Goal: Task Accomplishment & Management: Manage account settings

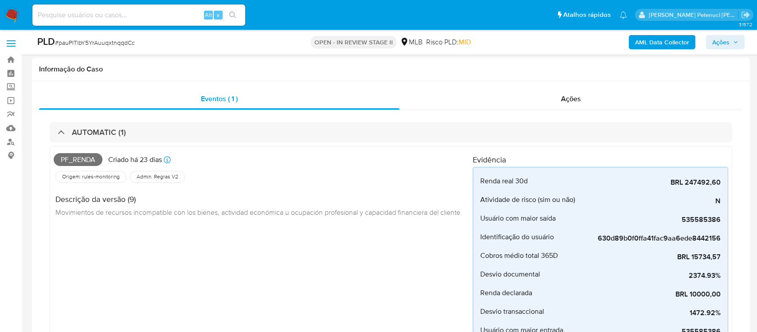
select select "10"
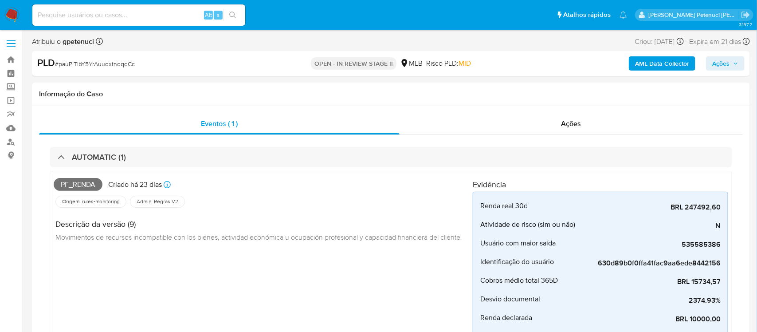
click at [656, 62] on b "AML Data Collector" at bounding box center [662, 63] width 54 height 14
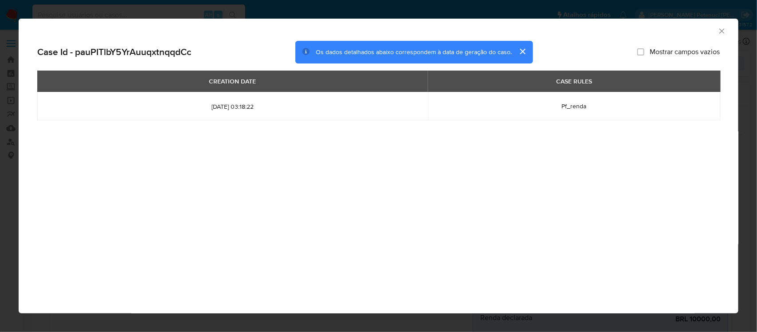
click at [521, 51] on button "cerrar" at bounding box center [522, 51] width 21 height 21
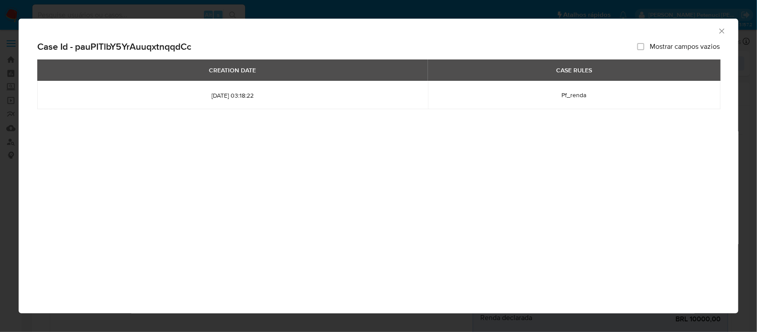
click at [720, 29] on icon "Fechar a janela" at bounding box center [722, 30] width 5 height 5
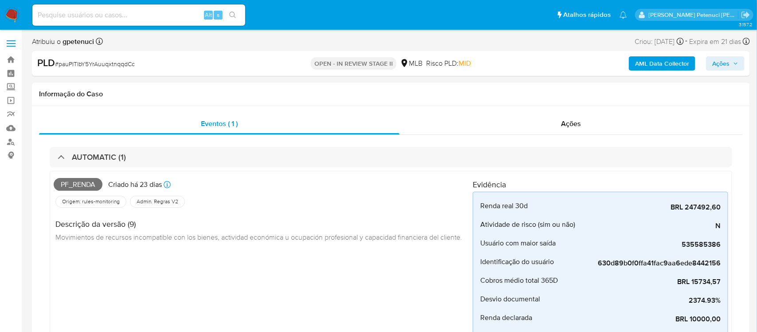
click at [664, 67] on b "AML Data Collector" at bounding box center [662, 63] width 54 height 14
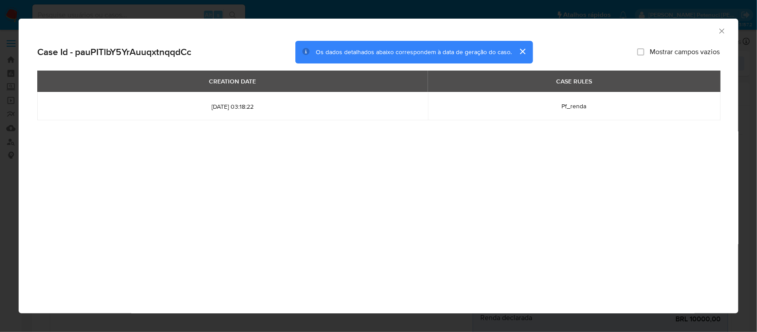
click at [720, 35] on icon "Fechar a janela" at bounding box center [722, 31] width 9 height 9
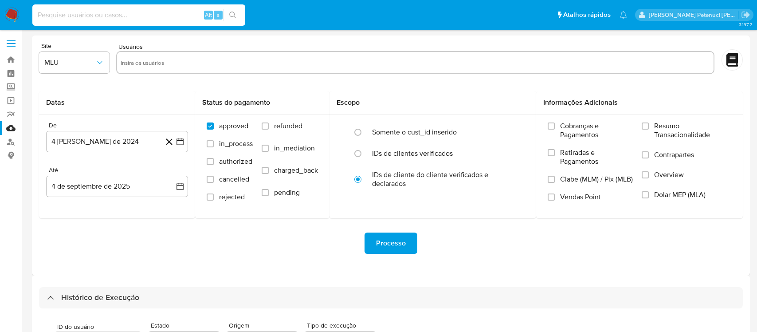
select select "10"
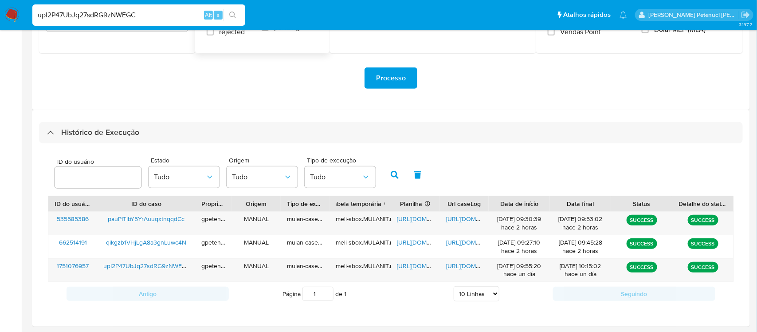
scroll to position [165, 0]
type input "upI2P47UbJq27sdRG9zNWEGC"
click at [410, 266] on span "https://docs.google.com/spreadsheets/d/1at9nRd3qZHo9fxmli2RvK2ih2Fmy41BUA0Np-RZ…" at bounding box center [427, 265] width 61 height 9
click at [473, 266] on span "https://docs.google.com/document/d/10csZ_I27I1_Xusyvh93jKBEcaa4ImGScWxfHRkm1nmU…" at bounding box center [476, 265] width 61 height 9
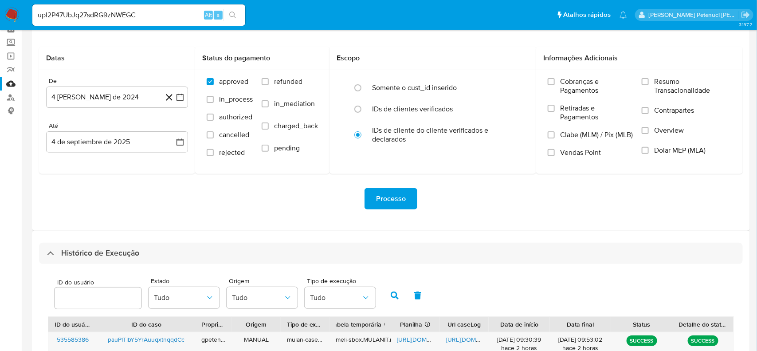
scroll to position [0, 0]
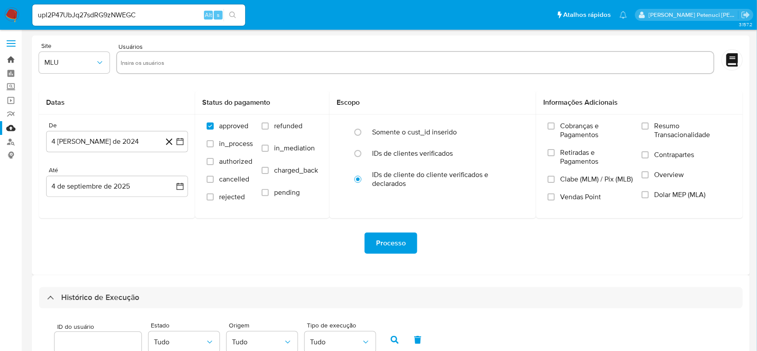
click at [12, 59] on link "Bandeja" at bounding box center [53, 60] width 106 height 14
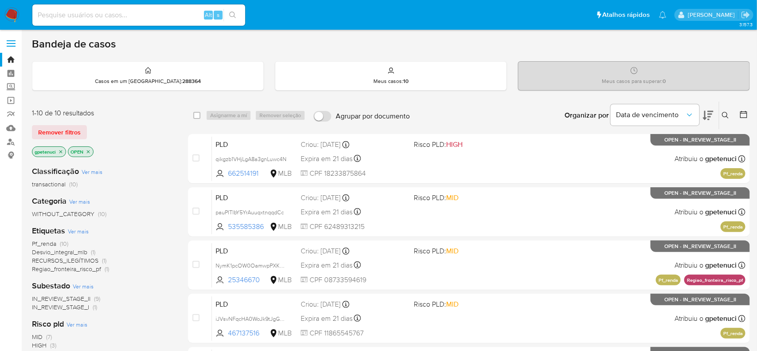
click at [44, 242] on span "Pf_renda" at bounding box center [44, 243] width 24 height 9
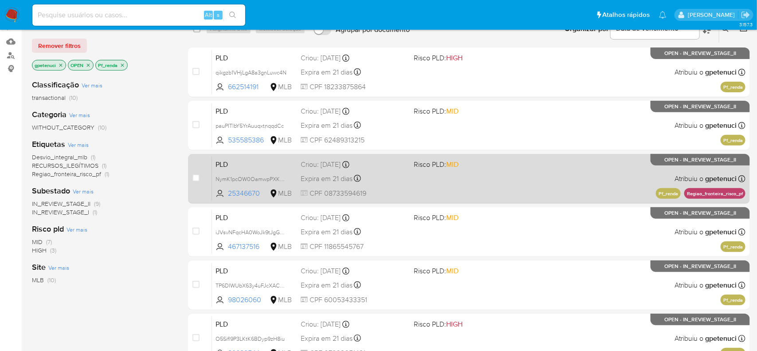
scroll to position [89, 0]
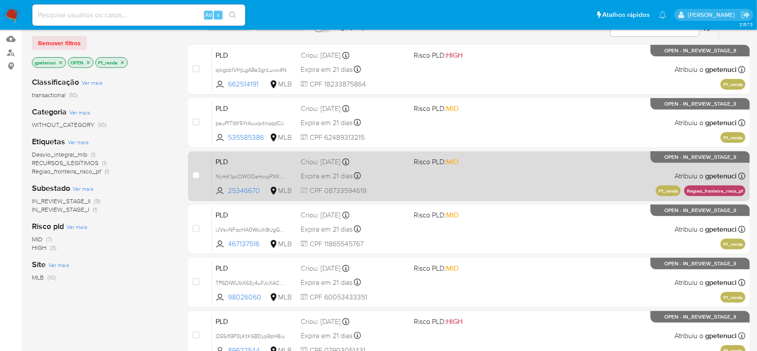
click at [558, 184] on div "PLD NymK1pcOW0OamwpPXKnYAAzV 25346670 MLB Risco PLD: MID Criou: 12/08/2025 Crio…" at bounding box center [479, 175] width 534 height 45
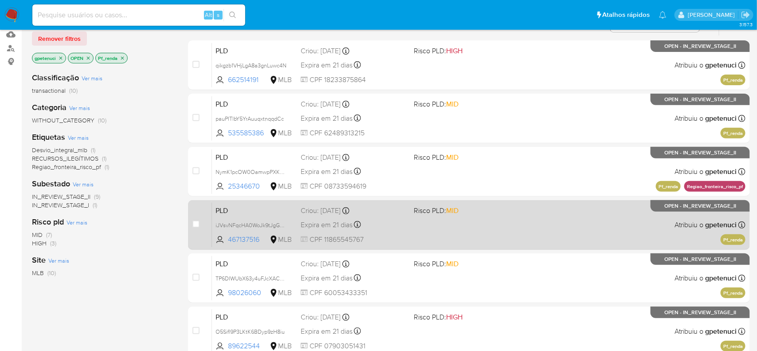
scroll to position [94, 0]
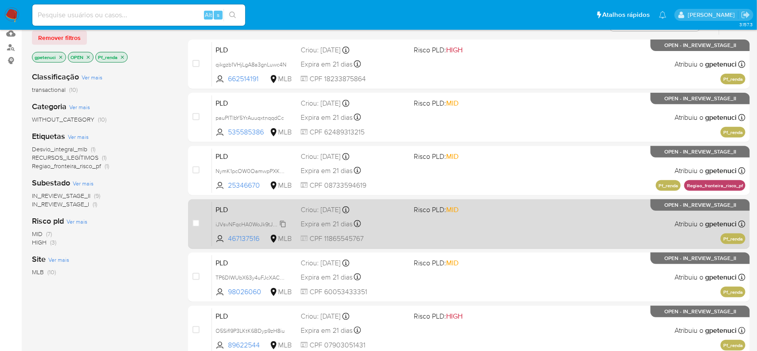
click at [267, 223] on span "iJVsvNFqcHA0WoJk9tJgGDmS" at bounding box center [254, 224] width 76 height 10
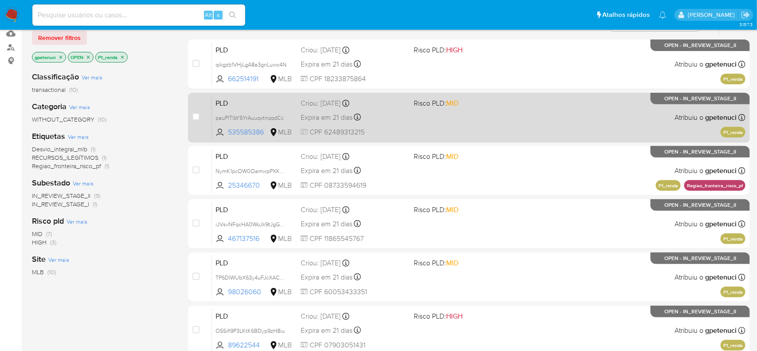
click at [273, 111] on div "PLD pauPITlbY5YrAuuqxtnqqdCc 535585386 MLB Risco PLD: MID Criou: 12/08/2025 Cri…" at bounding box center [479, 117] width 534 height 45
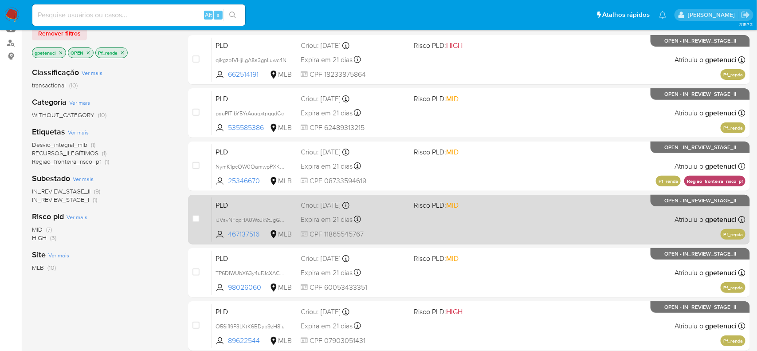
scroll to position [100, 0]
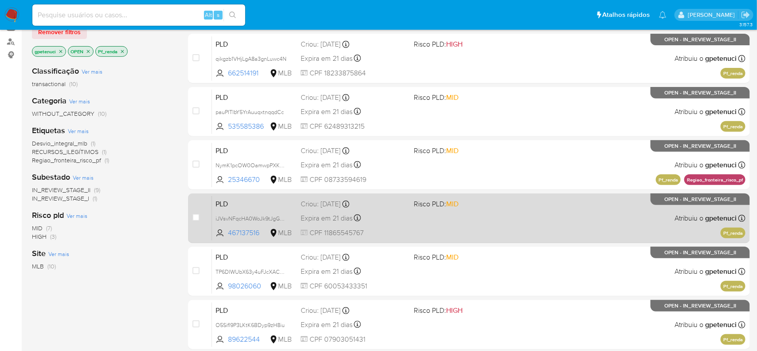
click at [291, 209] on div "PLD iJVsvNFqcHA0WoJk9tJgGDmS 467137516 MLB Risco PLD: MID Criou: 12/08/2025 Cri…" at bounding box center [479, 218] width 534 height 45
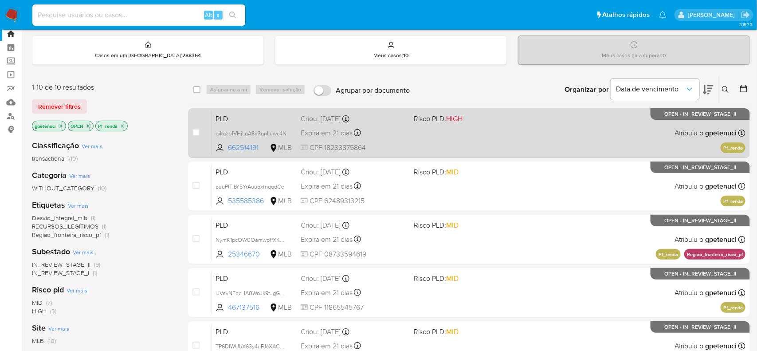
scroll to position [27, 0]
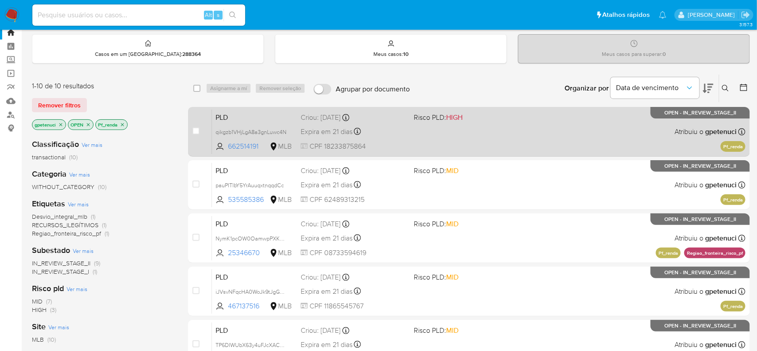
click at [406, 109] on div "PLD qikgzb1VHjLgA8a3gnLuwc4N 662514191 MLB Risco PLD: HIGH Criou: 12/08/2025 Cr…" at bounding box center [479, 131] width 534 height 45
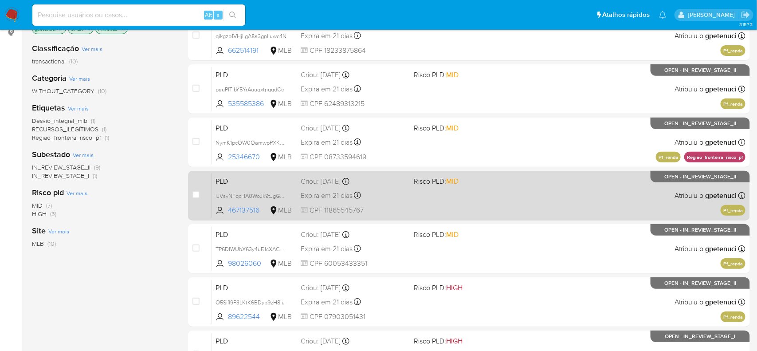
scroll to position [143, 0]
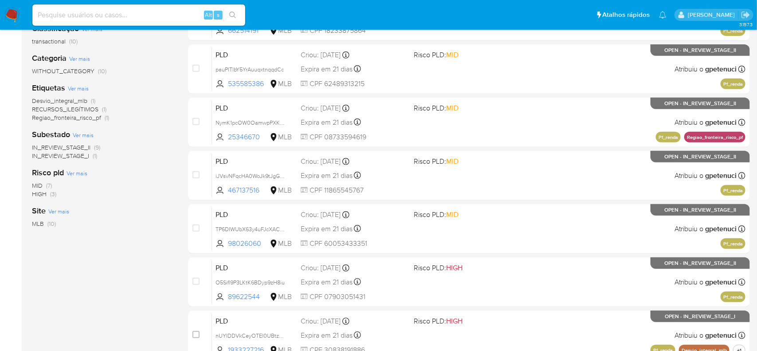
click at [133, 261] on div "Classificação Ver mais transactional (10) Categoria Ver mais WITHOUT_CATEGORY (…" at bounding box center [103, 167] width 142 height 302
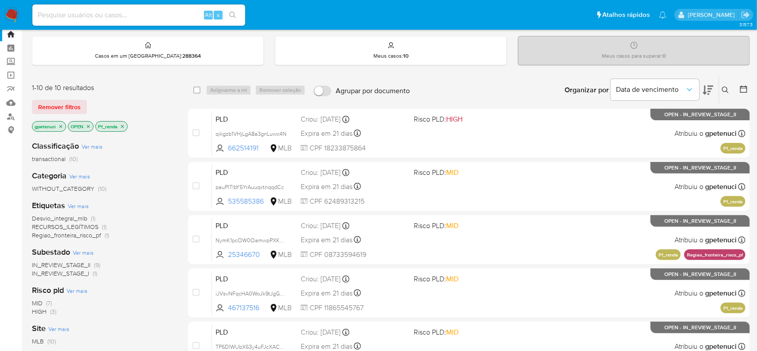
scroll to position [0, 0]
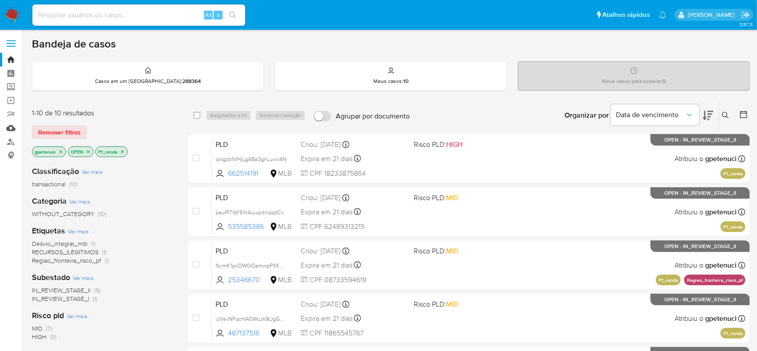
click at [12, 125] on link "Mulan" at bounding box center [53, 128] width 106 height 14
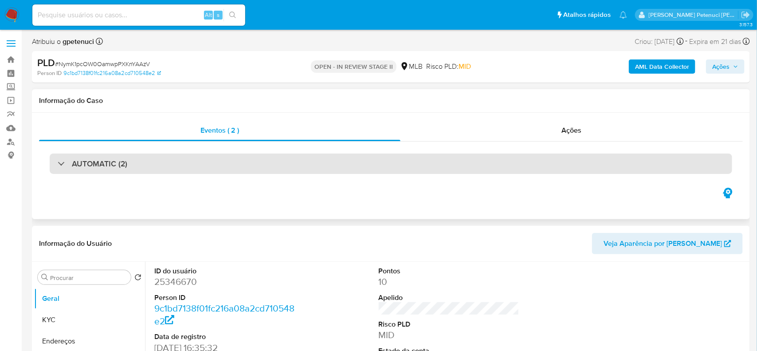
scroll to position [5, 0]
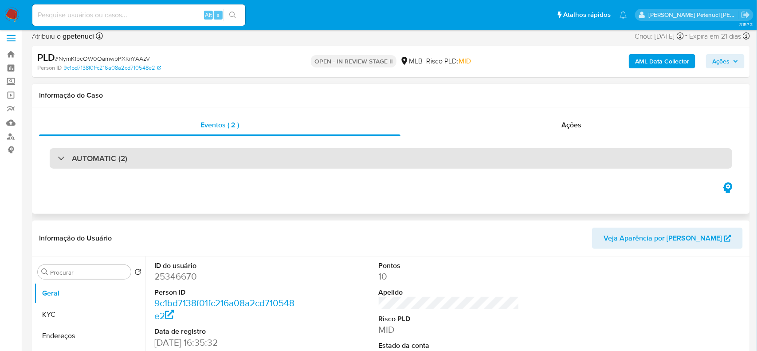
click at [286, 153] on div "AUTOMATIC (2)" at bounding box center [391, 158] width 683 height 20
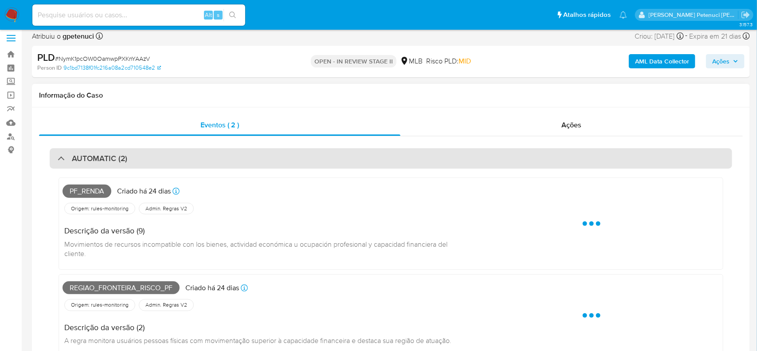
select select "10"
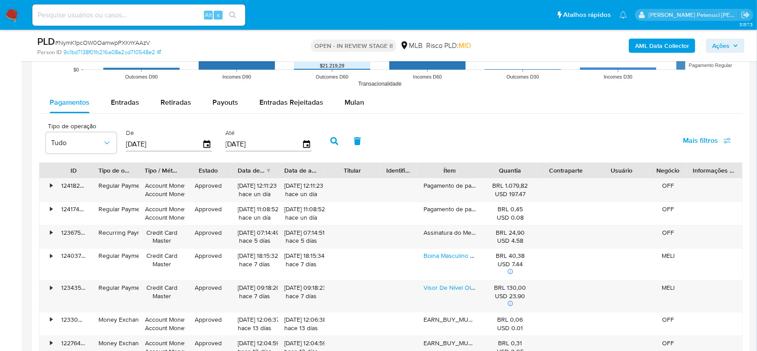
scroll to position [1449, 0]
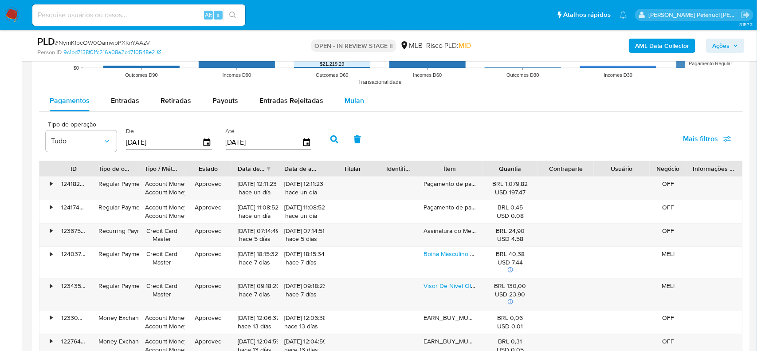
click at [345, 98] on span "Mulan" at bounding box center [355, 100] width 20 height 10
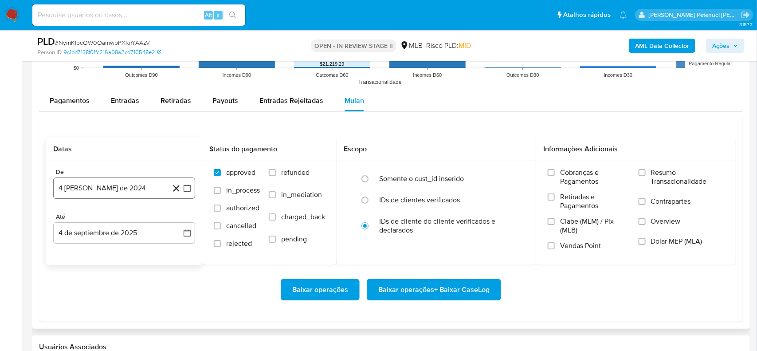
click at [154, 190] on button "4 de agosto de 2024" at bounding box center [124, 187] width 142 height 21
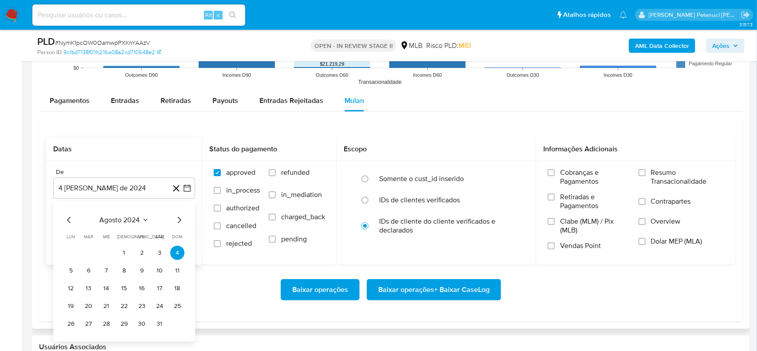
click at [132, 219] on span "agosto 2024" at bounding box center [120, 220] width 40 height 9
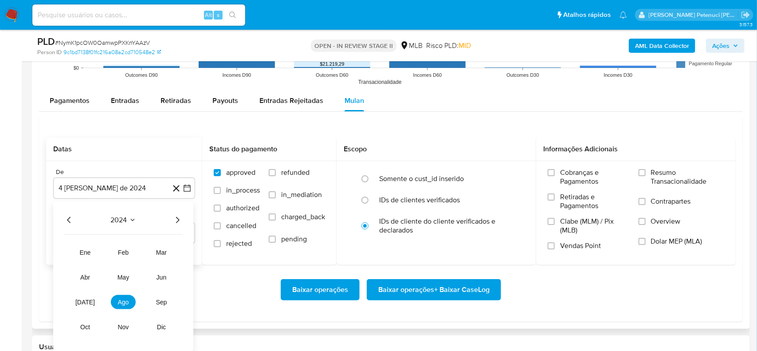
click at [178, 221] on icon "Año siguiente" at bounding box center [178, 220] width 4 height 6
click at [79, 302] on button "jul" at bounding box center [85, 302] width 25 height 14
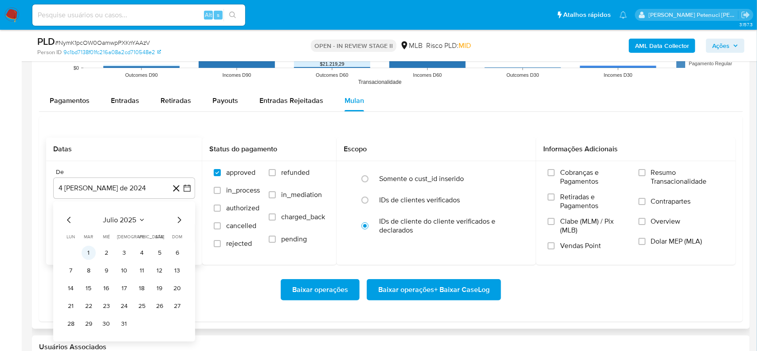
click at [84, 249] on button "1" at bounding box center [89, 253] width 14 height 14
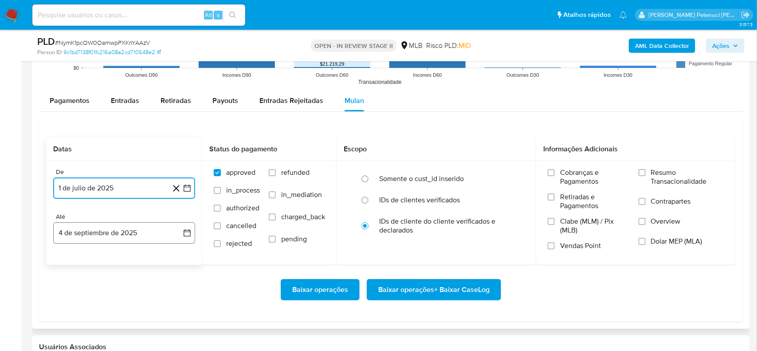
click at [126, 236] on button "4 de septiembre de 2025" at bounding box center [124, 232] width 142 height 21
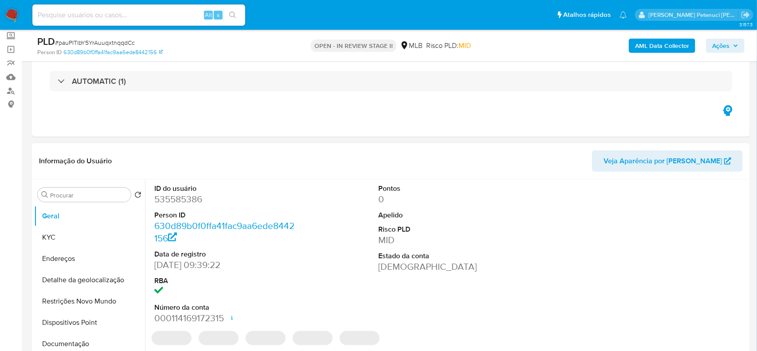
scroll to position [94, 0]
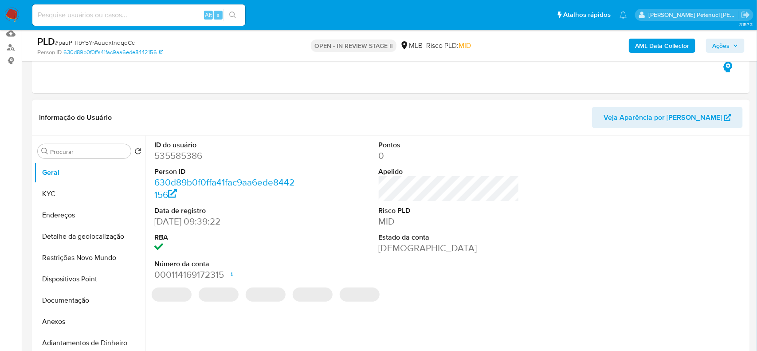
select select "10"
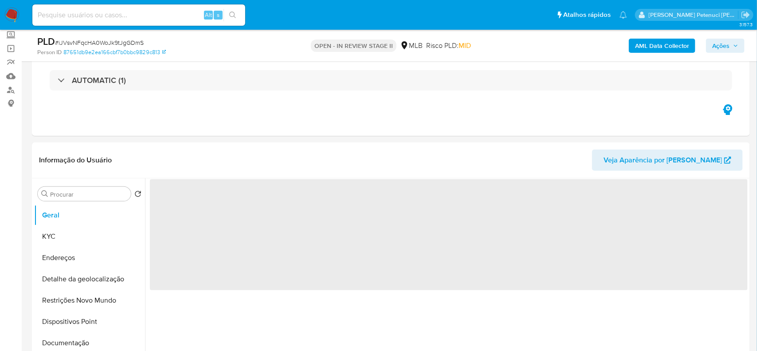
scroll to position [64, 0]
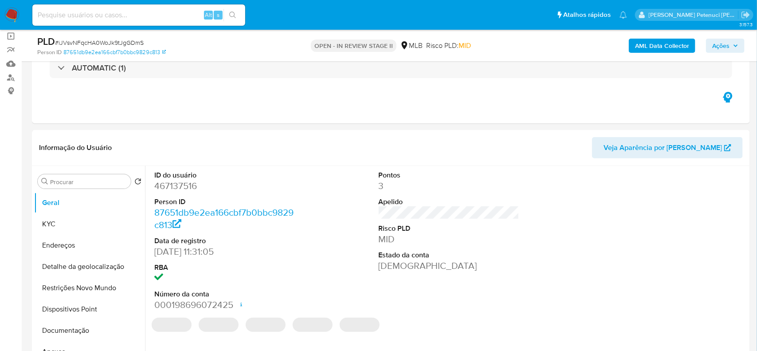
select select "10"
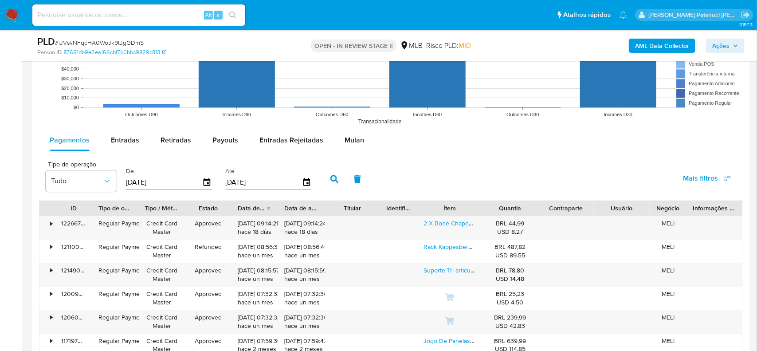
scroll to position [841, 0]
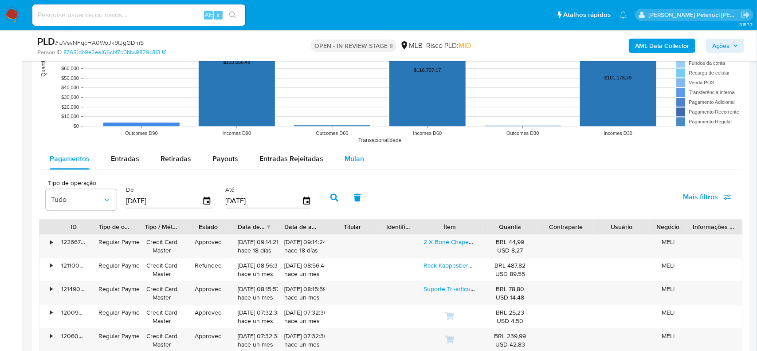
click at [349, 165] on div "Mulan" at bounding box center [355, 158] width 20 height 21
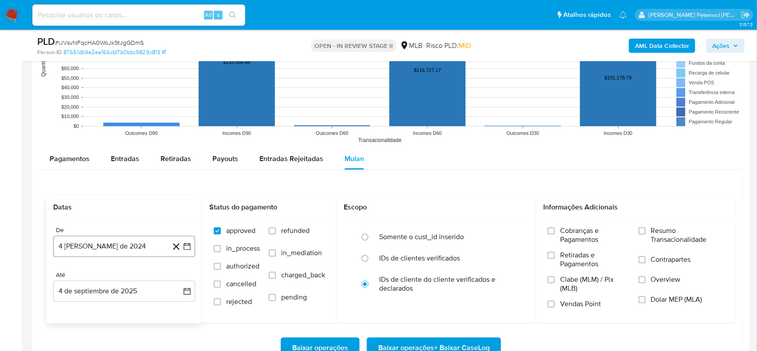
click at [152, 247] on button "4 de agosto de 2024" at bounding box center [124, 246] width 142 height 21
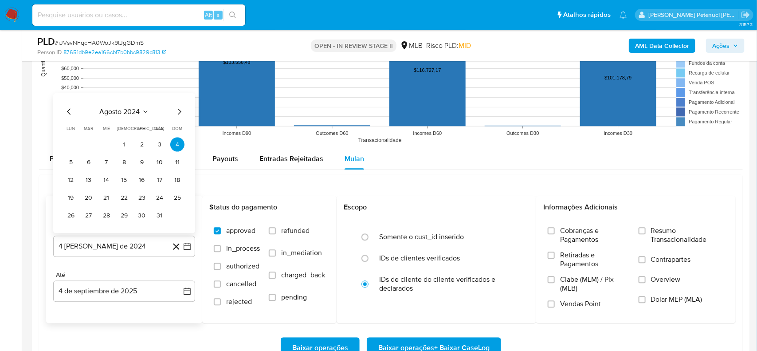
click at [122, 116] on span "agosto 2024" at bounding box center [120, 111] width 40 height 9
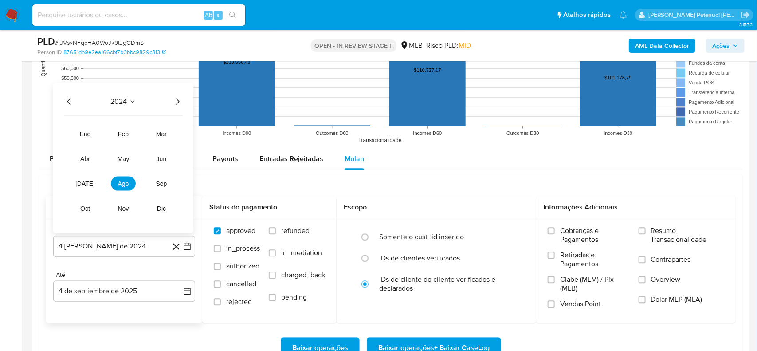
click at [175, 102] on icon "Año siguiente" at bounding box center [177, 101] width 11 height 11
click at [76, 184] on button "jul" at bounding box center [85, 183] width 25 height 14
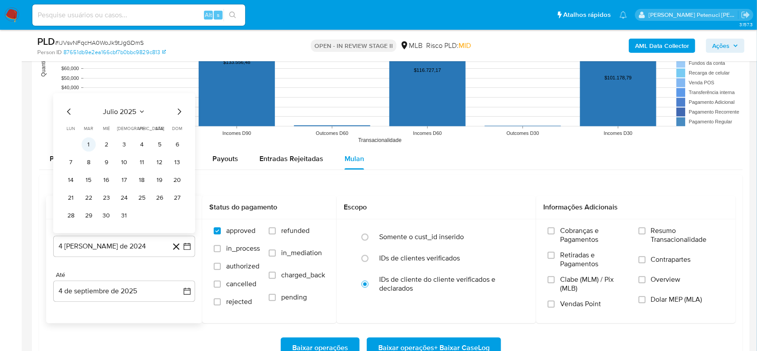
click at [89, 150] on button "1" at bounding box center [89, 144] width 14 height 14
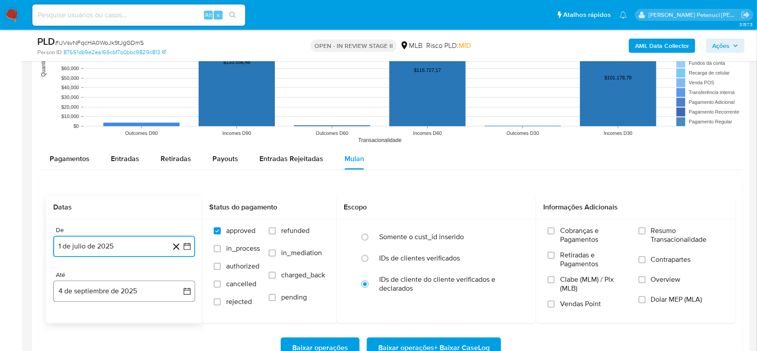
click at [126, 295] on button "4 de septiembre de 2025" at bounding box center [124, 290] width 142 height 21
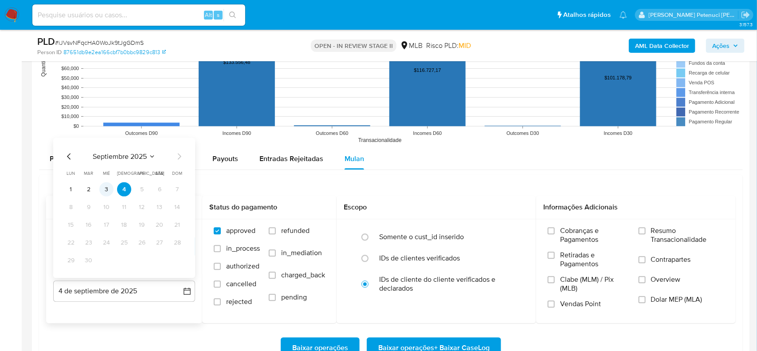
click at [111, 192] on button "3" at bounding box center [106, 189] width 14 height 14
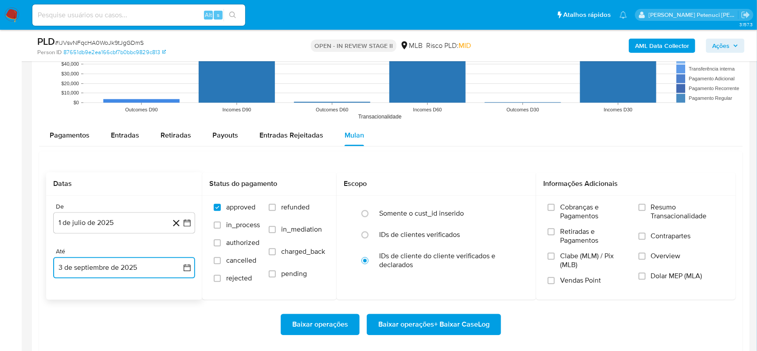
scroll to position [878, 0]
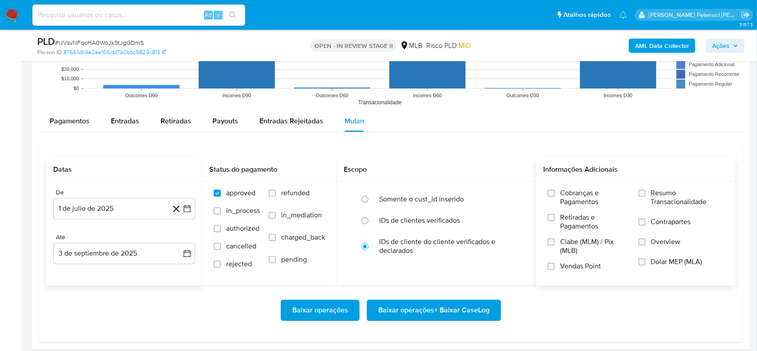
click at [653, 199] on span "Resumo Transacionalidade" at bounding box center [688, 198] width 74 height 18
click at [646, 197] on input "Resumo Transacionalidade" at bounding box center [642, 192] width 7 height 7
click at [471, 313] on span "Baixar operações + Baixar CaseLog" at bounding box center [433, 310] width 111 height 20
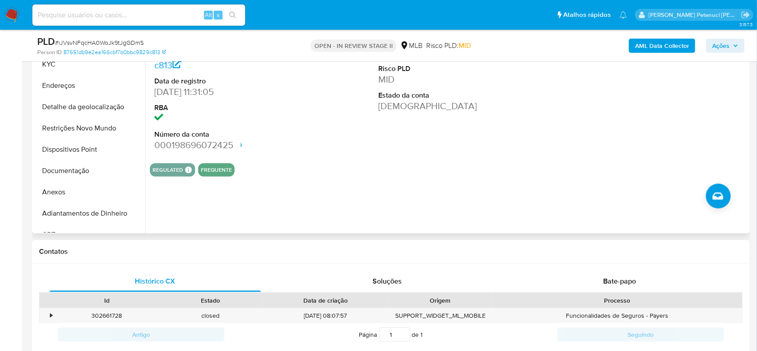
scroll to position [0, 0]
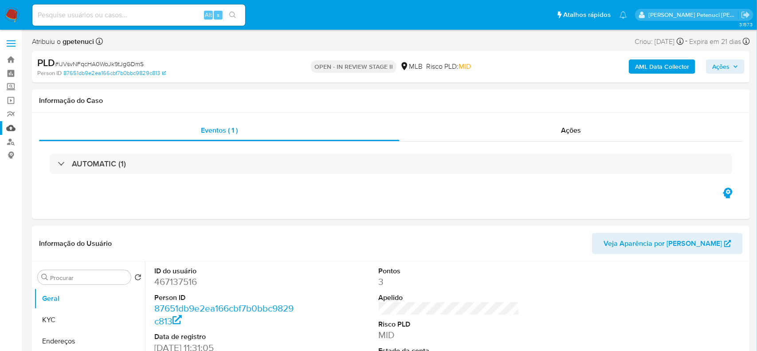
click at [8, 124] on link "Mulan" at bounding box center [53, 128] width 106 height 14
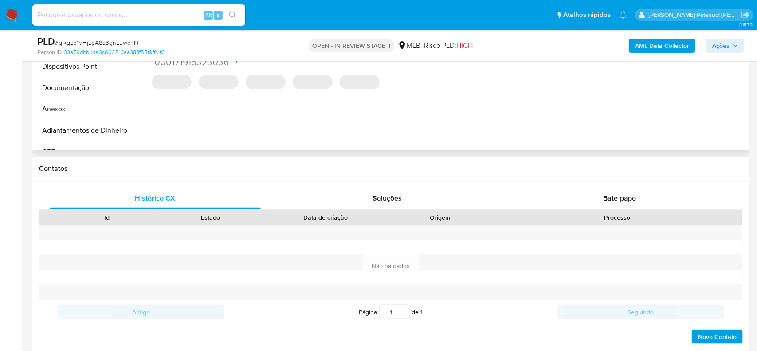
select select "10"
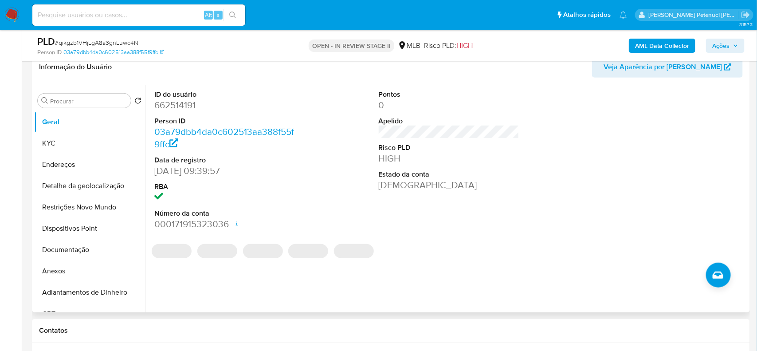
scroll to position [140, 0]
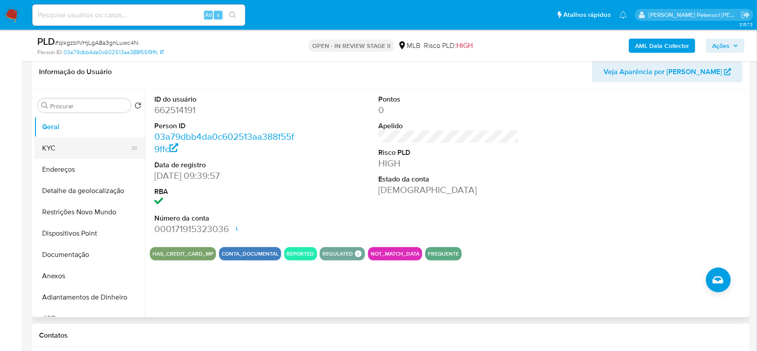
click at [67, 142] on button "KYC" at bounding box center [86, 148] width 104 height 21
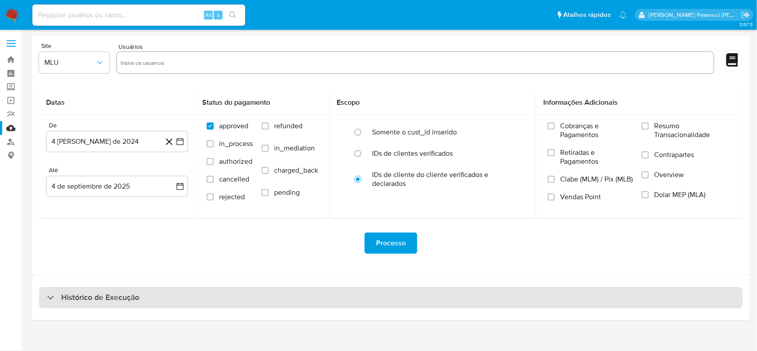
click at [75, 291] on div "Histórico de Execução" at bounding box center [391, 297] width 704 height 21
select select "10"
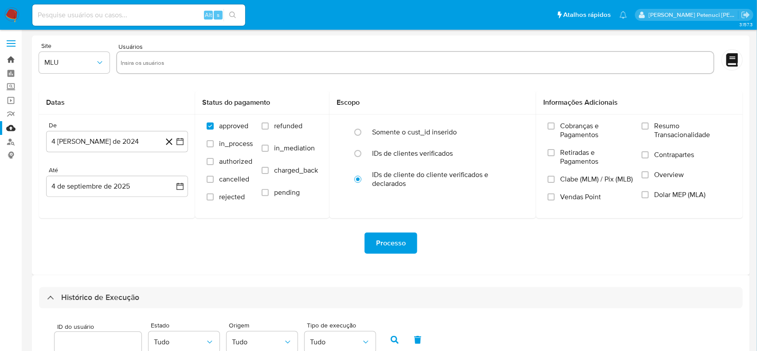
click at [12, 58] on link "Bandeja" at bounding box center [53, 60] width 106 height 14
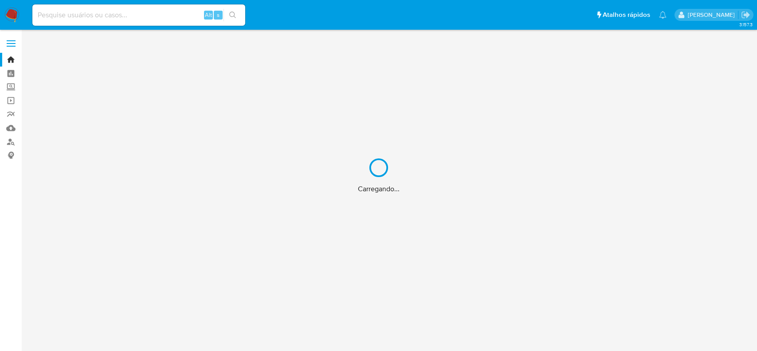
click at [91, 15] on div "Carregando..." at bounding box center [378, 175] width 757 height 351
click at [93, 12] on div "Carregando..." at bounding box center [378, 175] width 757 height 351
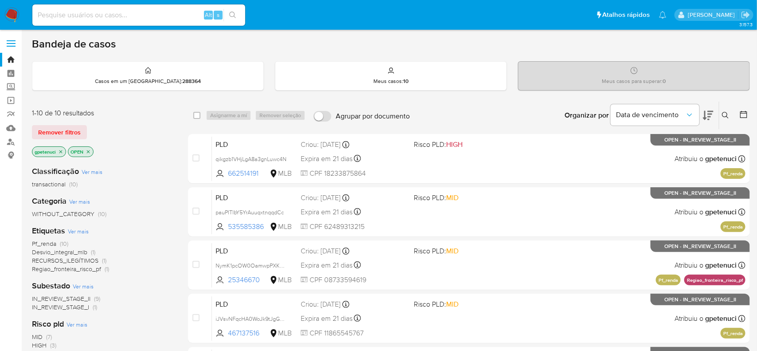
click at [110, 17] on input at bounding box center [138, 15] width 213 height 12
paste input "pauPITlbY5YrAuuqxtnqqdCc"
type input "pauPITlbY5YrAuuqxtnqqdCc"
click at [230, 13] on icon "search-icon" at bounding box center [232, 15] width 7 height 7
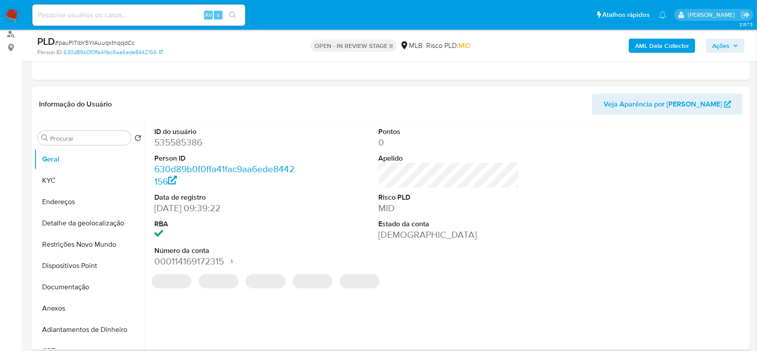
select select "10"
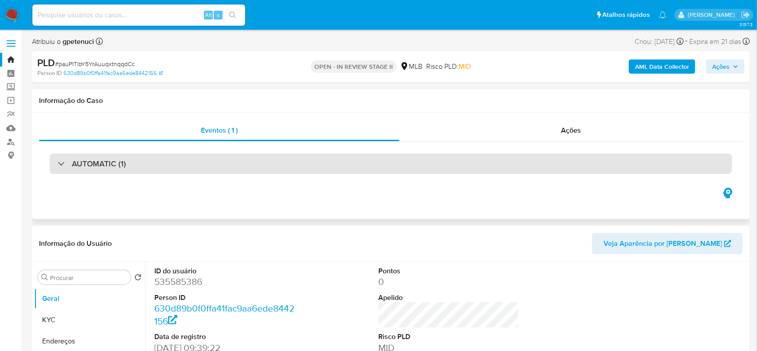
click at [400, 162] on div "AUTOMATIC (1)" at bounding box center [391, 163] width 683 height 20
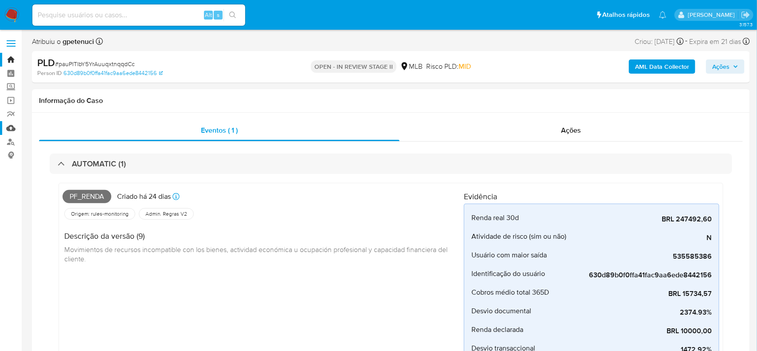
click at [13, 130] on link "Mulan" at bounding box center [53, 128] width 106 height 14
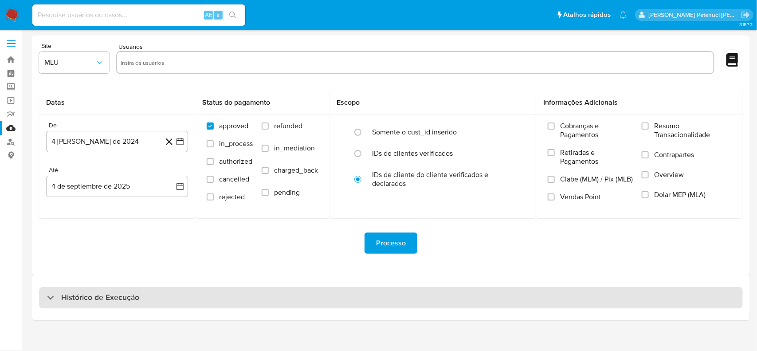
click at [50, 290] on div "Histórico de Execução" at bounding box center [391, 297] width 704 height 21
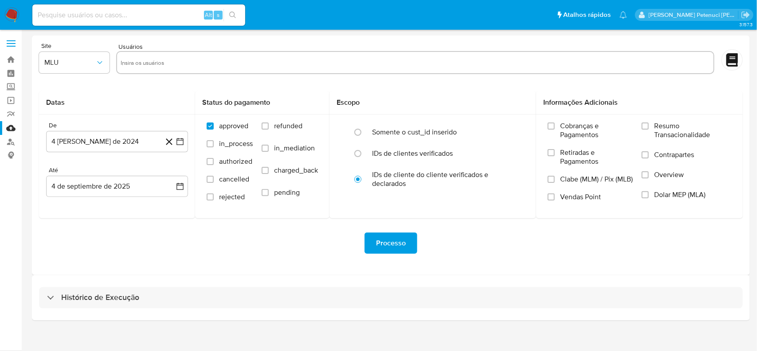
select select "10"
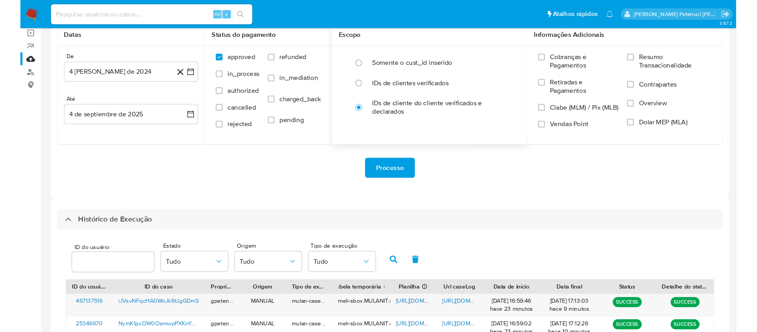
scroll to position [193, 0]
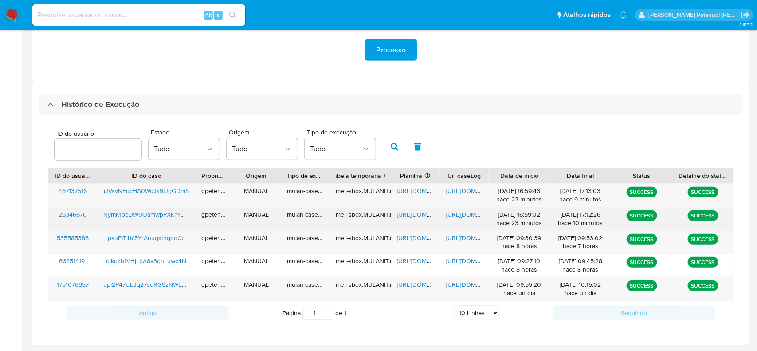
click at [410, 212] on span "[URL][DOMAIN_NAME]" at bounding box center [427, 214] width 61 height 9
click at [460, 214] on span "[URL][DOMAIN_NAME]" at bounding box center [476, 214] width 61 height 9
click at [136, 212] on span "NymK1pcOW0OamwpPXKnYAAzV" at bounding box center [149, 214] width 92 height 9
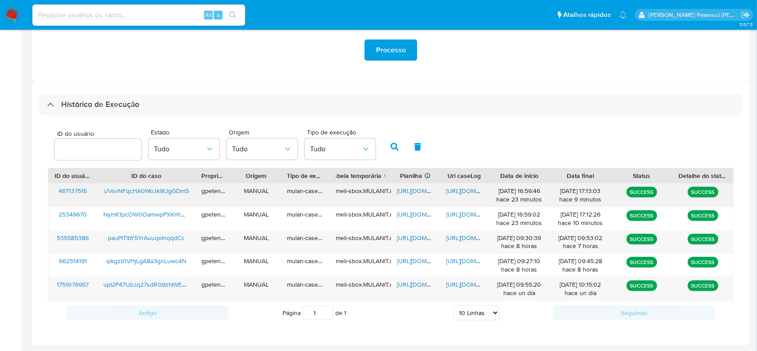
click at [407, 192] on span "https://docs.google.com/spreadsheets/d/1tasvv4CGCD3Pf4lzSu0psElp8B6cYLrCHIhaMHZ…" at bounding box center [427, 190] width 61 height 9
click at [457, 192] on span "https://docs.google.com/document/d/1Cl61j0cxLEDLbslTAHfJ6UeBzDVaw1CWAuO4xgl6Bo4…" at bounding box center [476, 190] width 61 height 9
click at [162, 190] on span "iJVsvNFqcHA0WoJk9tJgGDmS" at bounding box center [146, 190] width 85 height 9
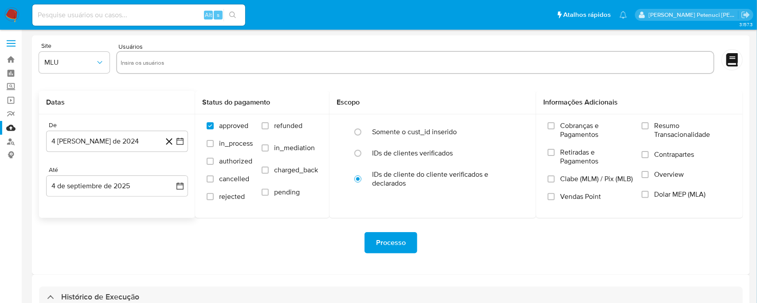
scroll to position [0, 0]
click at [8, 62] on link "Bandeja" at bounding box center [53, 60] width 106 height 14
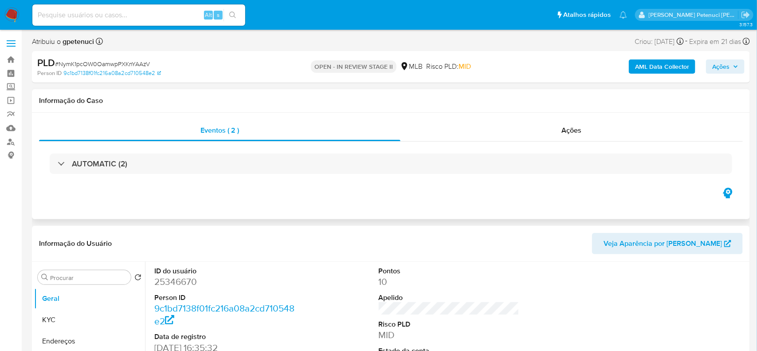
select select "10"
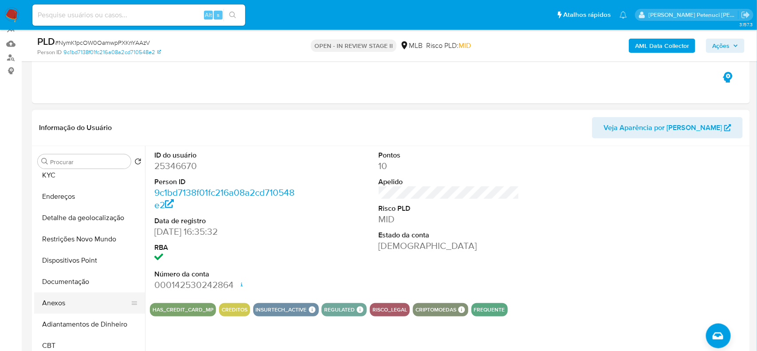
scroll to position [36, 0]
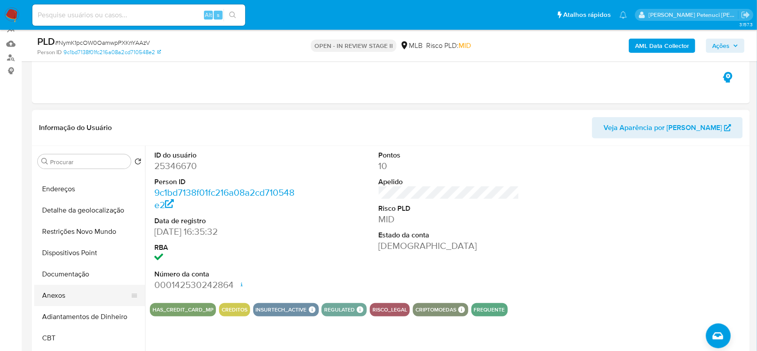
click at [87, 295] on button "Anexos" at bounding box center [86, 295] width 104 height 21
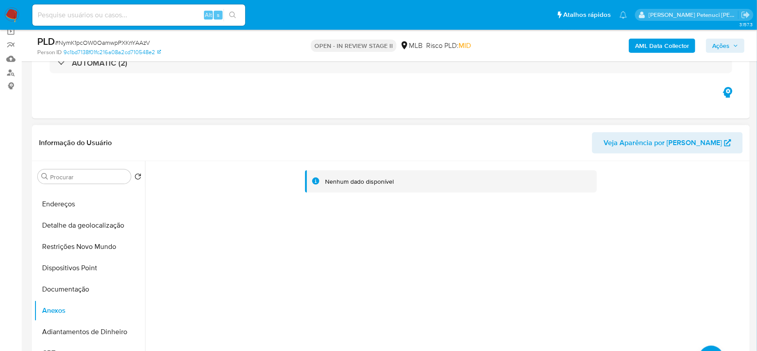
scroll to position [0, 0]
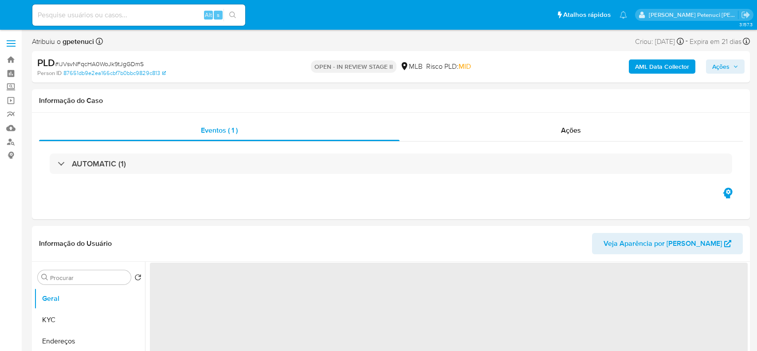
select select "10"
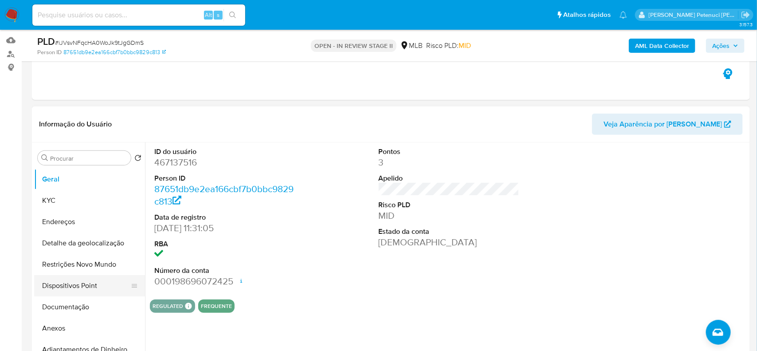
scroll to position [92, 0]
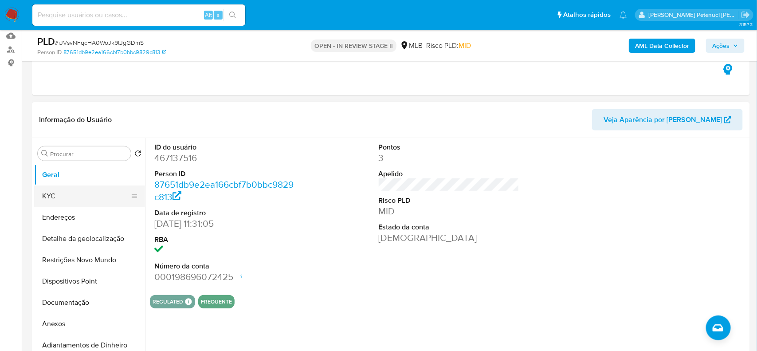
click at [91, 189] on button "KYC" at bounding box center [86, 195] width 104 height 21
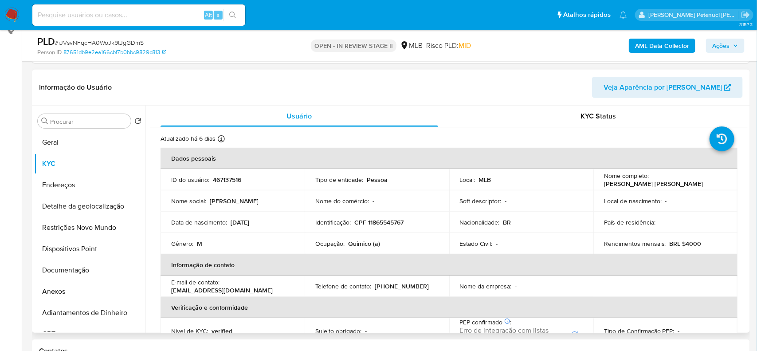
scroll to position [143, 0]
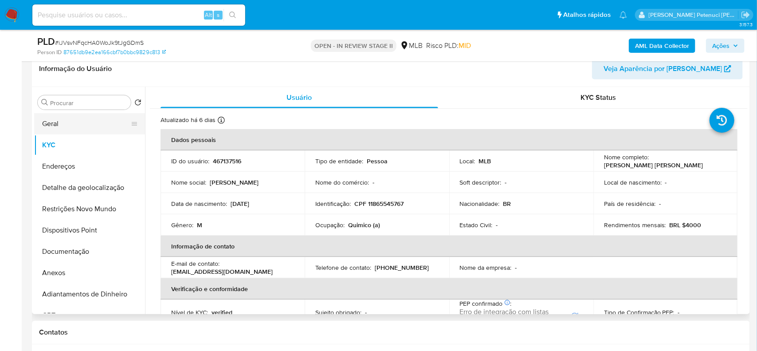
click at [44, 124] on button "Geral" at bounding box center [86, 123] width 104 height 21
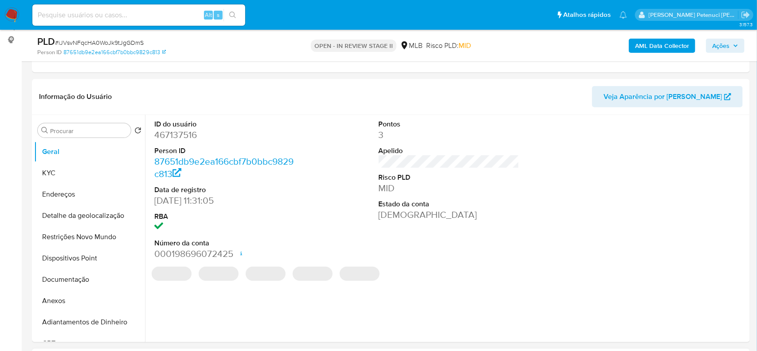
scroll to position [116, 0]
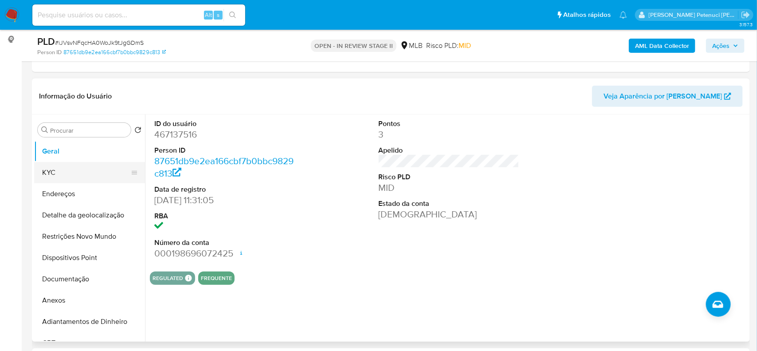
click at [64, 165] on button "KYC" at bounding box center [86, 172] width 104 height 21
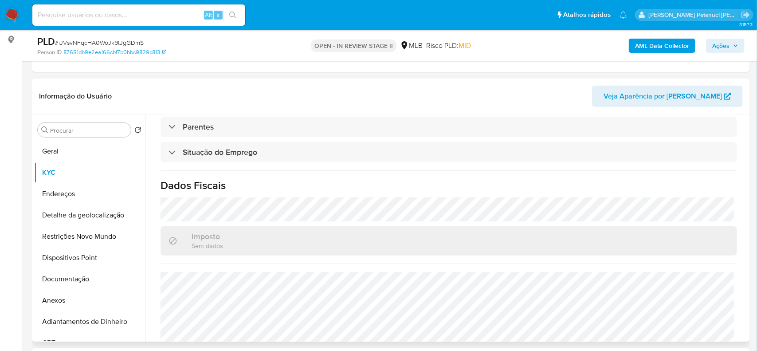
scroll to position [382, 0]
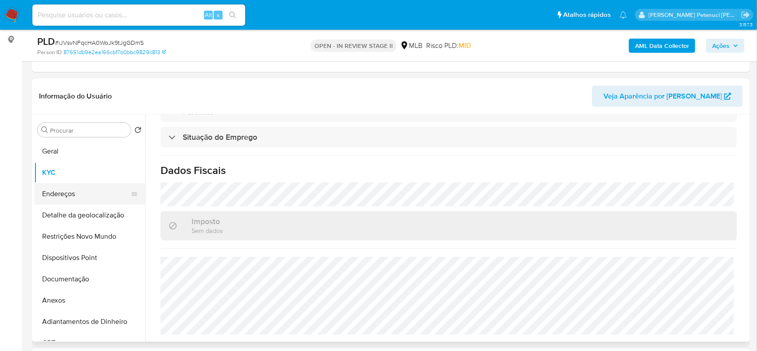
click at [63, 194] on button "Endereços" at bounding box center [86, 193] width 104 height 21
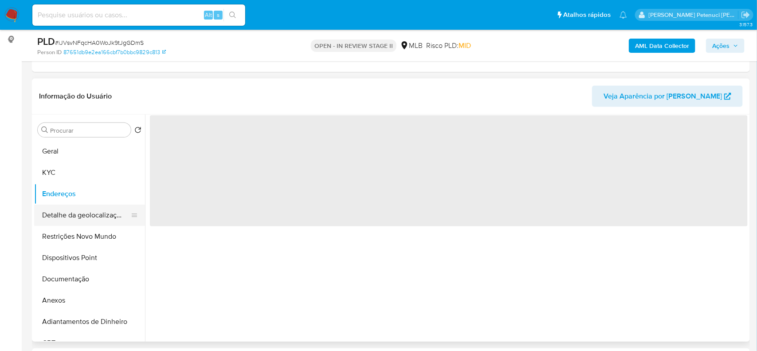
scroll to position [0, 0]
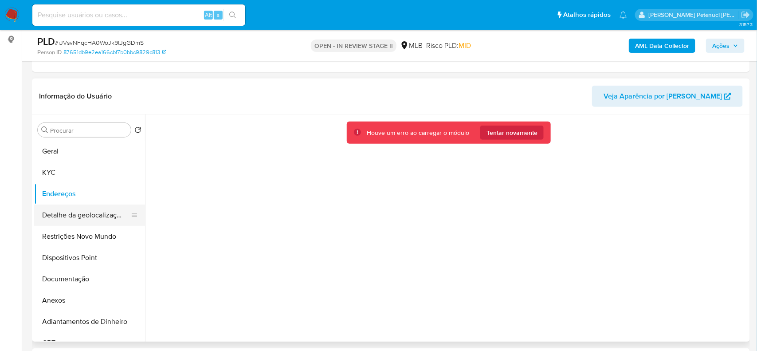
click at [71, 220] on button "Detalhe da geolocalização" at bounding box center [86, 215] width 104 height 21
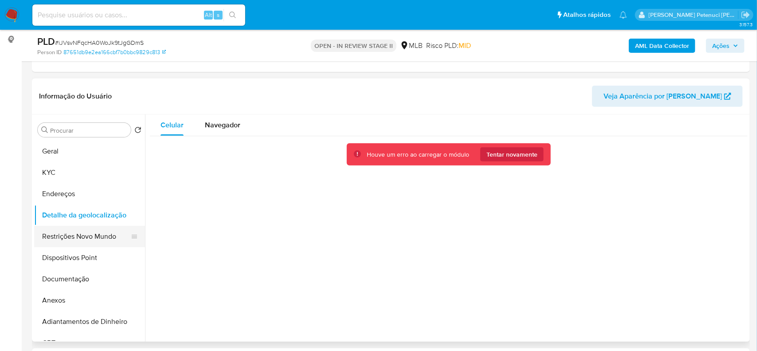
click at [75, 245] on button "Restrições Novo Mundo" at bounding box center [86, 236] width 104 height 21
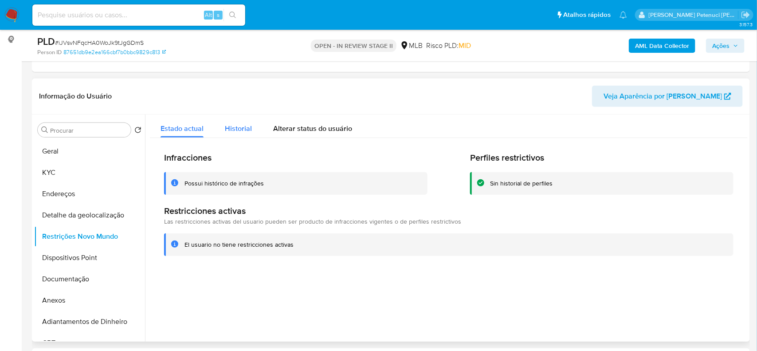
click at [243, 128] on span "Historial" at bounding box center [238, 128] width 27 height 10
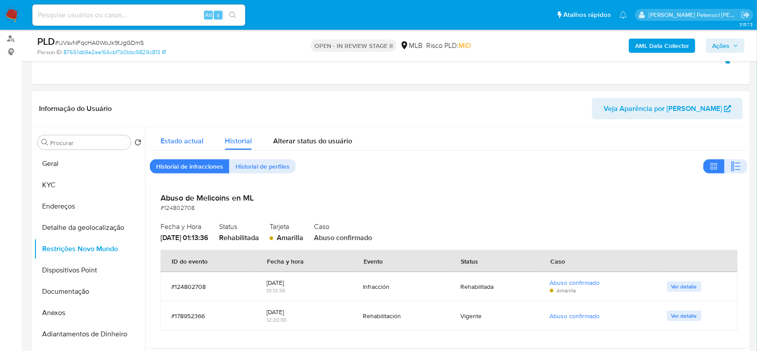
click at [198, 140] on span "Estado actual" at bounding box center [182, 141] width 43 height 10
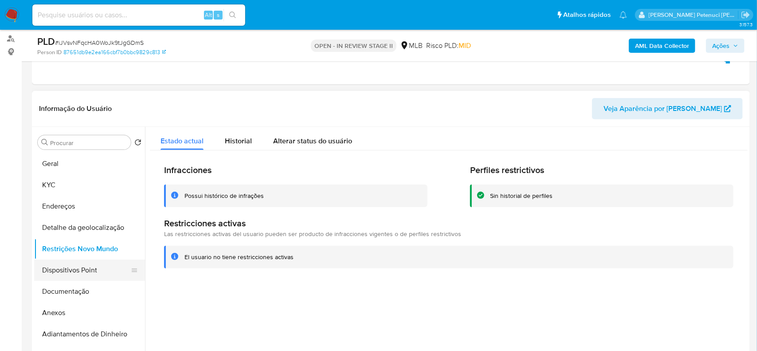
click at [49, 274] on button "Dispositivos Point" at bounding box center [86, 270] width 104 height 21
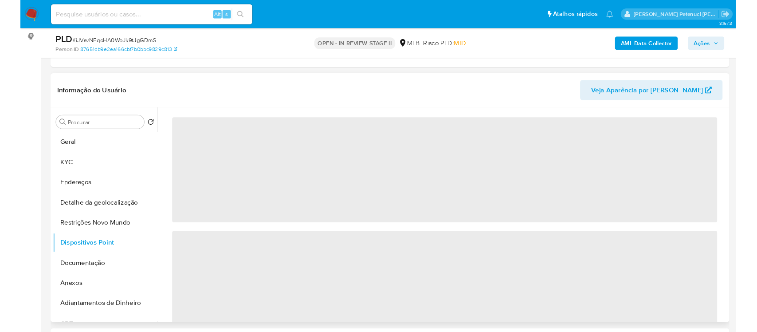
scroll to position [115, 0]
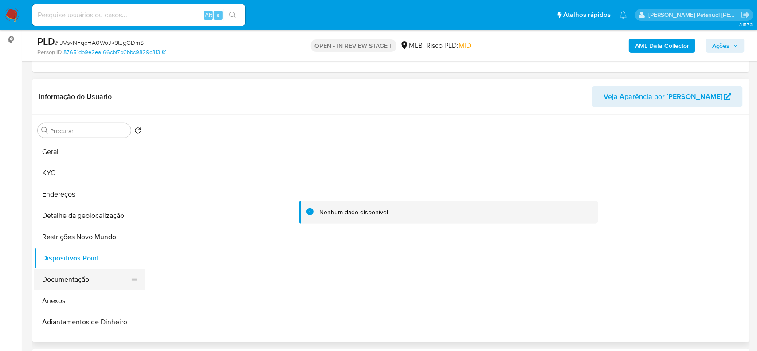
click at [85, 285] on button "Documentação" at bounding box center [86, 279] width 104 height 21
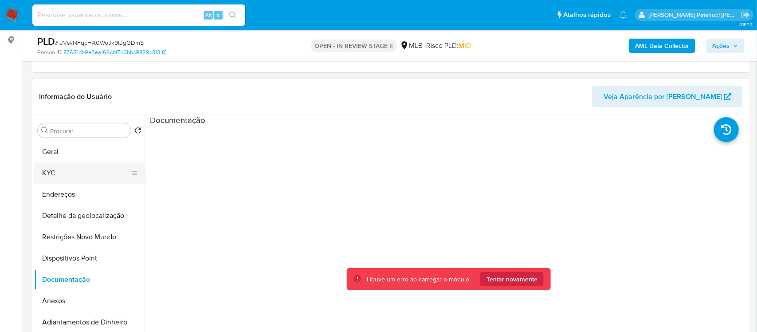
click at [71, 176] on button "KYC" at bounding box center [86, 172] width 104 height 21
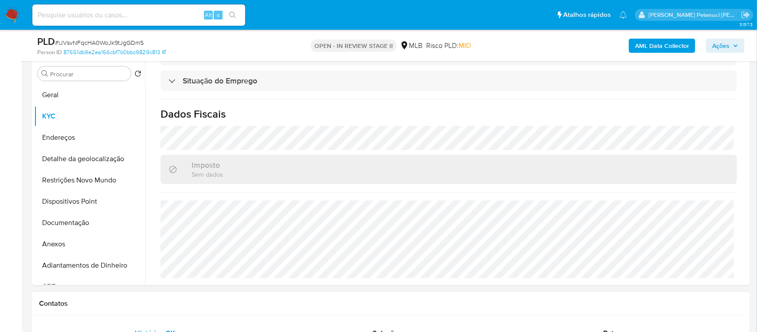
scroll to position [170, 0]
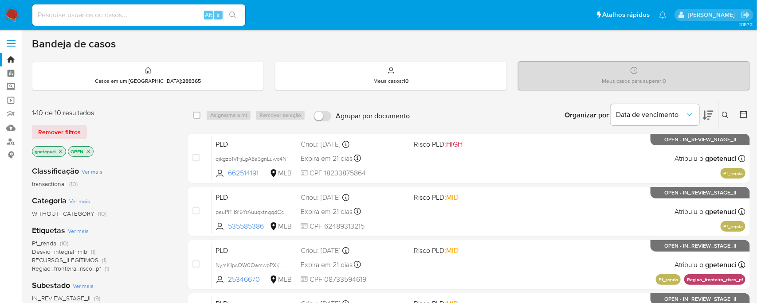
click at [160, 15] on input at bounding box center [138, 15] width 213 height 12
paste input "pauPITlbY5YrAuuqxtnqqdCc"
type input "pauPITlbY5YrAuuqxtnqqdCc"
click at [232, 16] on icon "search-icon" at bounding box center [232, 15] width 7 height 7
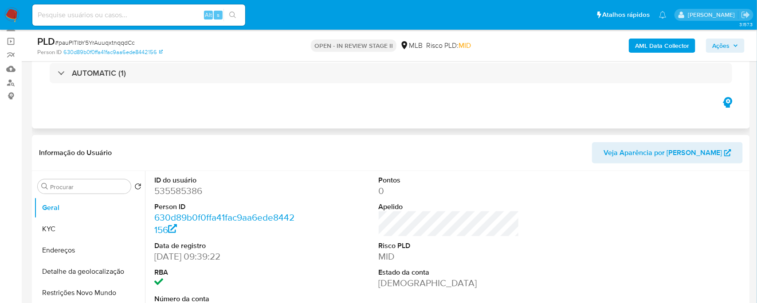
select select "10"
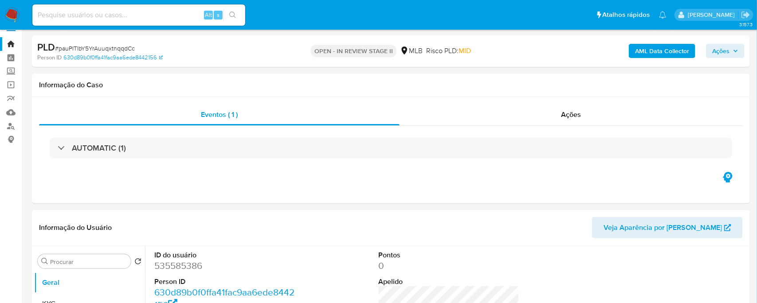
scroll to position [17, 0]
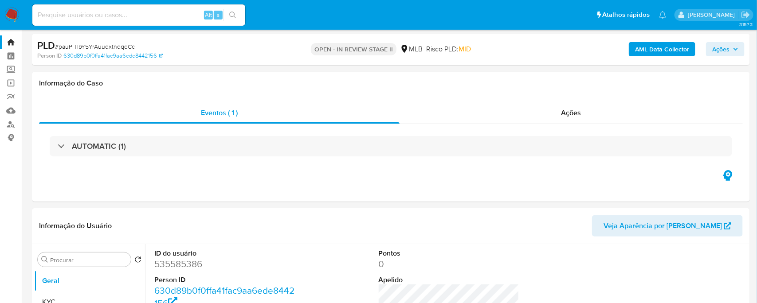
click at [653, 53] on b "AML Data Collector" at bounding box center [662, 49] width 54 height 14
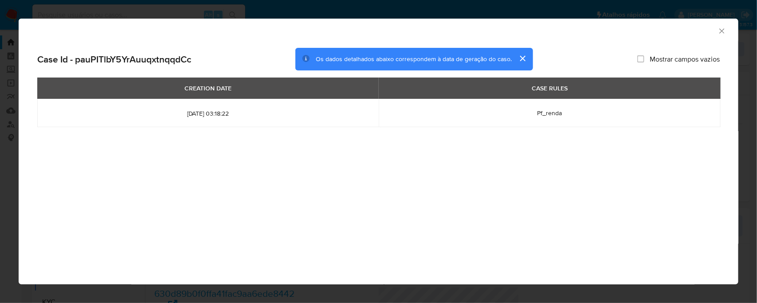
click at [724, 28] on icon "Fechar a janela" at bounding box center [722, 31] width 9 height 9
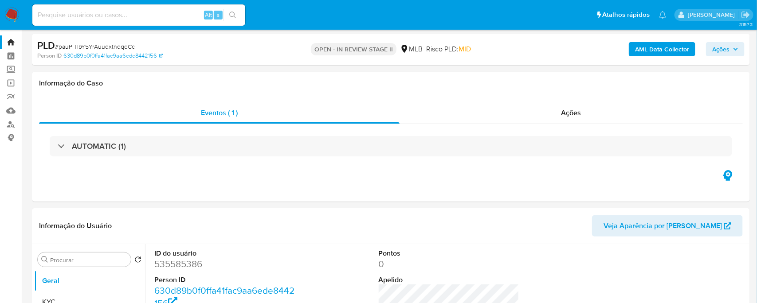
click at [731, 51] on span "Ações" at bounding box center [725, 49] width 26 height 12
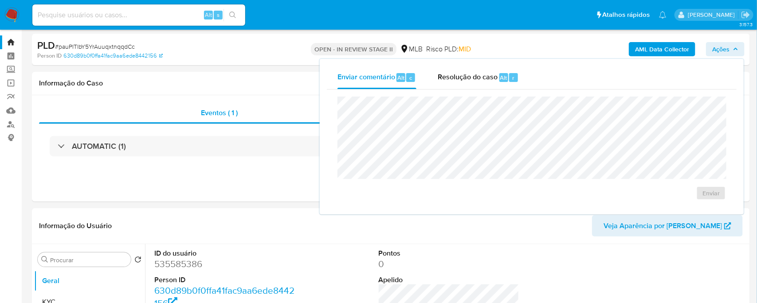
click at [511, 37] on div "PLD # pauPITlbY5YrAuuqxtnqqdCc Person ID 630d89b0f0ffa41fac9aa6ede8442156 OPEN …" at bounding box center [391, 49] width 718 height 31
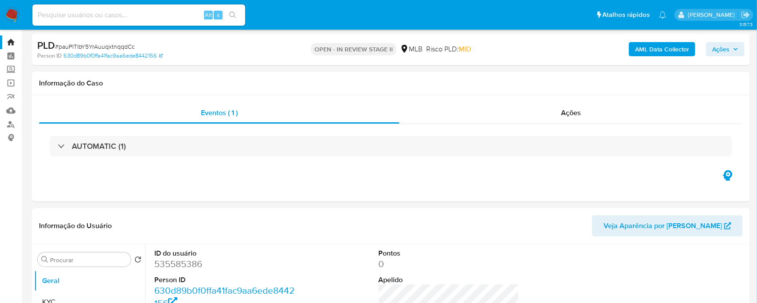
click at [715, 55] on span "Ações" at bounding box center [720, 49] width 17 height 14
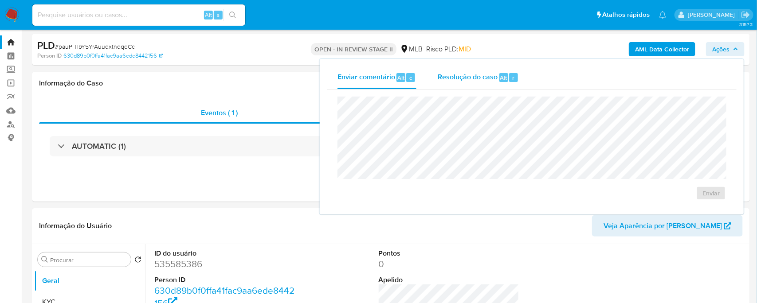
click at [469, 78] on span "Resolução do caso" at bounding box center [468, 77] width 60 height 10
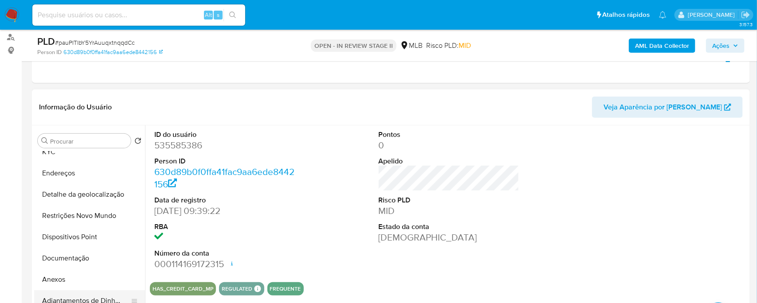
scroll to position [51, 0]
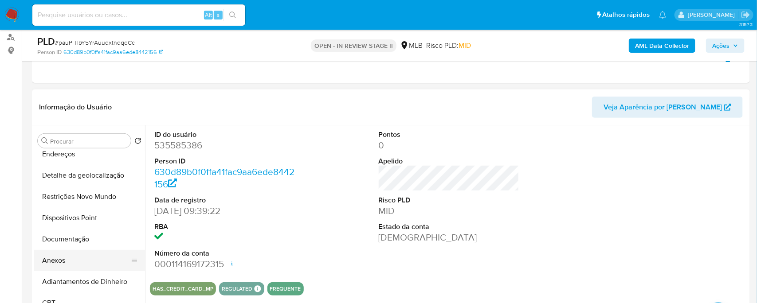
click at [65, 265] on button "Anexos" at bounding box center [86, 260] width 104 height 21
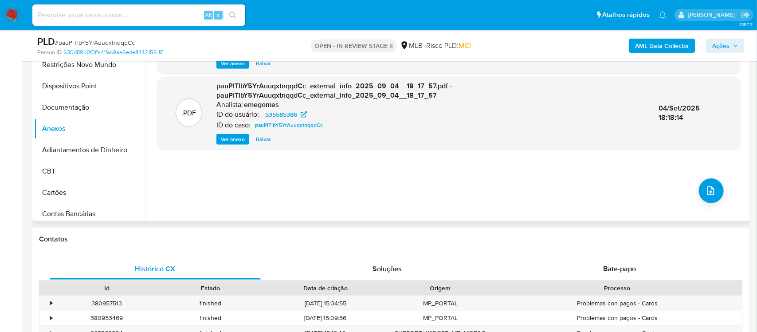
scroll to position [238, 0]
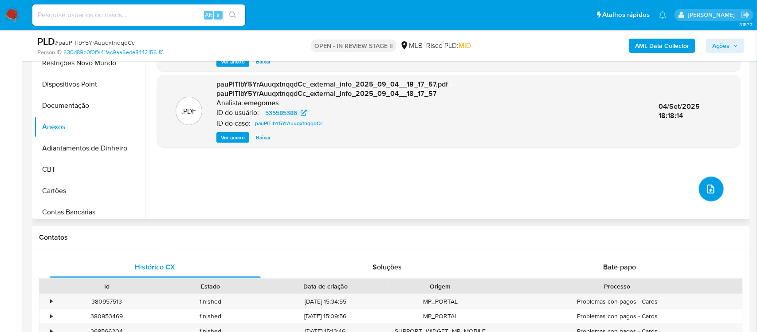
click at [708, 185] on icon "upload-file" at bounding box center [711, 189] width 11 height 11
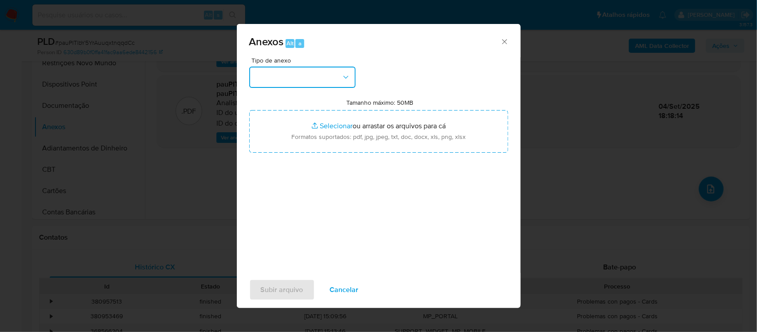
click at [308, 73] on button "button" at bounding box center [302, 77] width 106 height 21
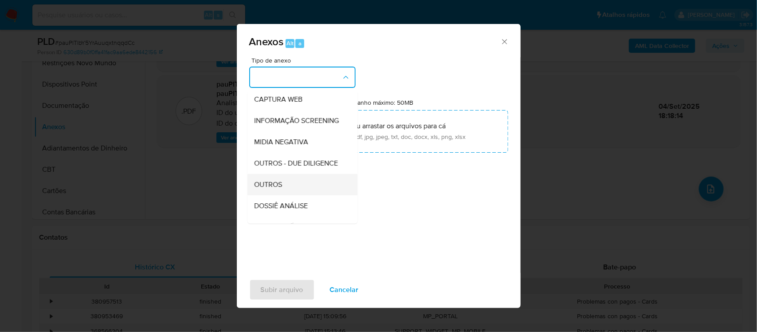
scroll to position [100, 0]
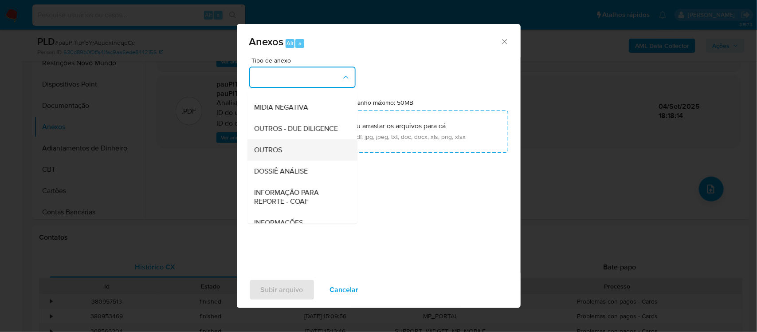
click at [299, 149] on div "OUTROS" at bounding box center [300, 149] width 90 height 21
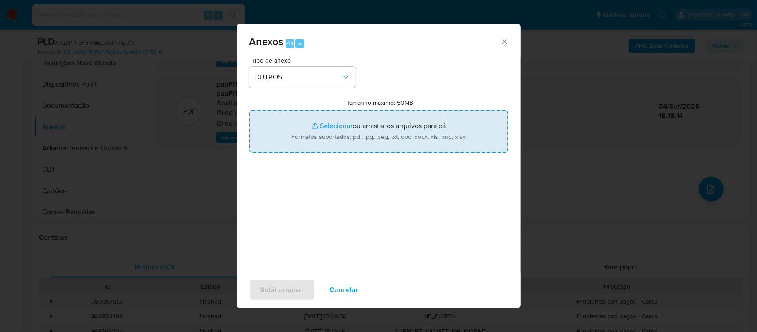
click at [299, 146] on input "Tamanho máximo: 50MB Selecionar arquivos" at bounding box center [378, 131] width 259 height 43
type input "C:\fakepath\Mulan Shirley Nazimone de Souza Mendes _2025_09_04_08_47_22 - Data …"
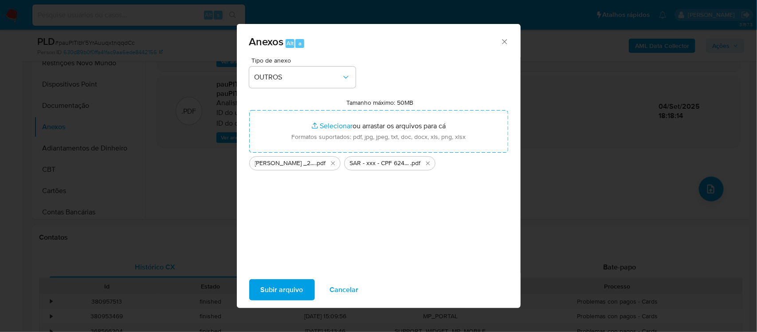
click at [261, 289] on span "Subir arquivo" at bounding box center [282, 290] width 43 height 20
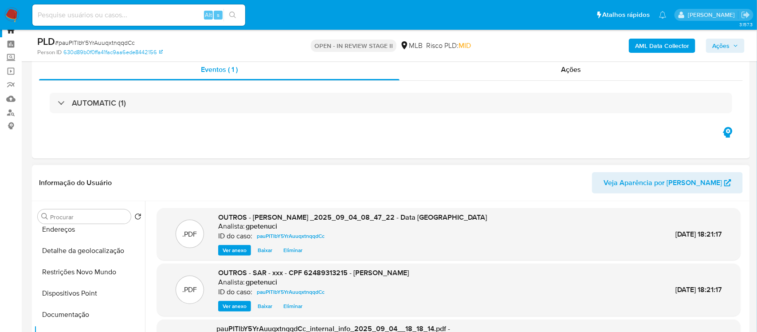
scroll to position [21, 0]
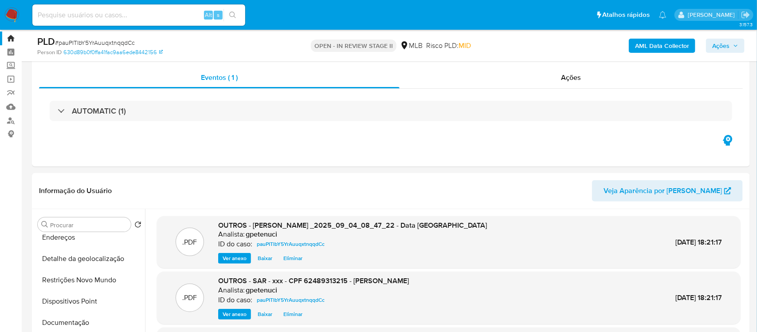
click at [724, 46] on span "Ações" at bounding box center [720, 46] width 17 height 14
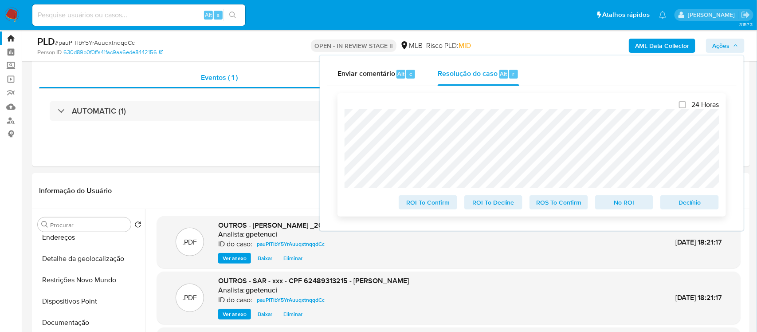
click at [574, 205] on span "ROS To Confirm" at bounding box center [559, 202] width 46 height 12
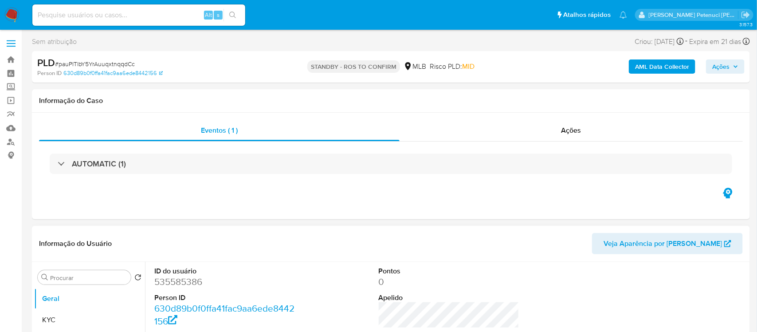
select select "10"
